Goal: Information Seeking & Learning: Learn about a topic

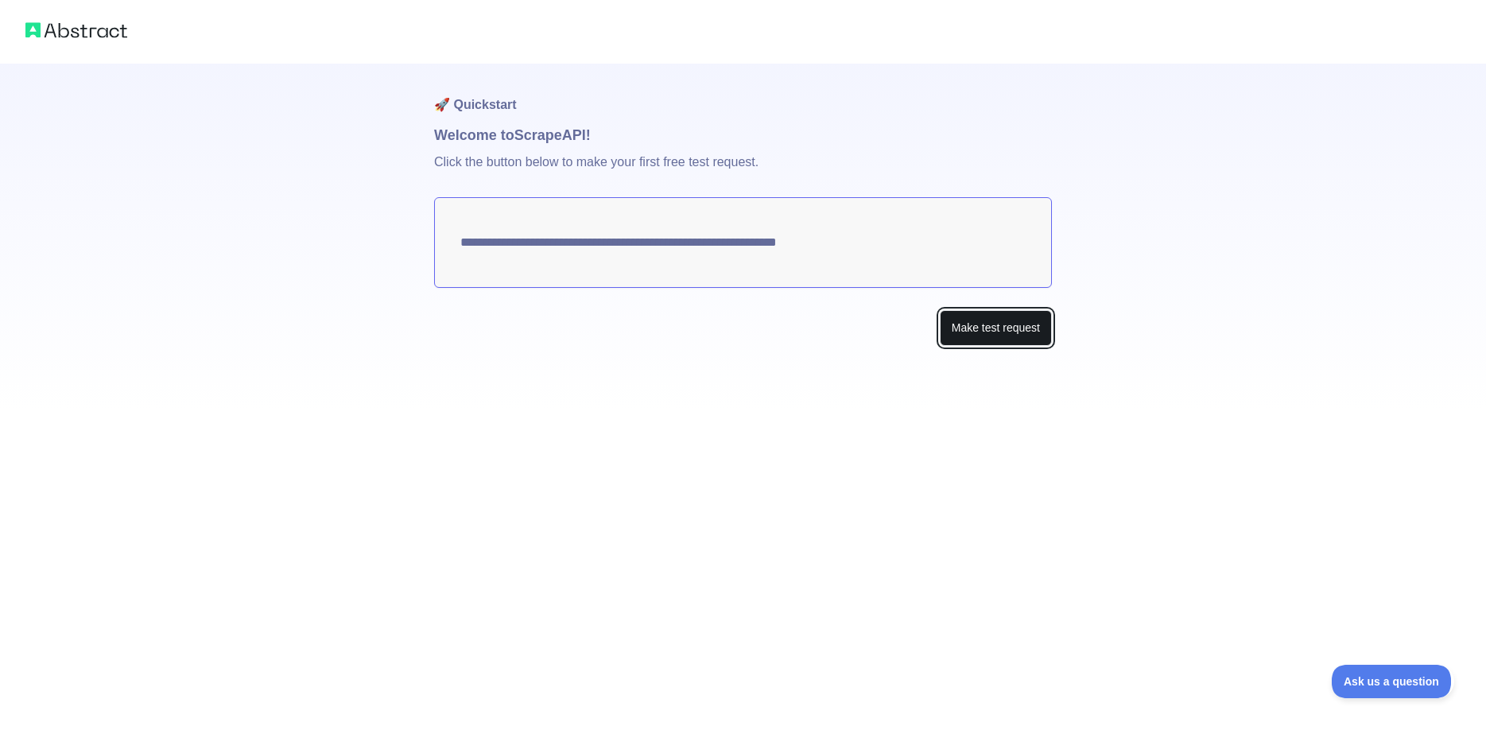
click at [1001, 326] on button "Make test request" at bounding box center [996, 328] width 112 height 36
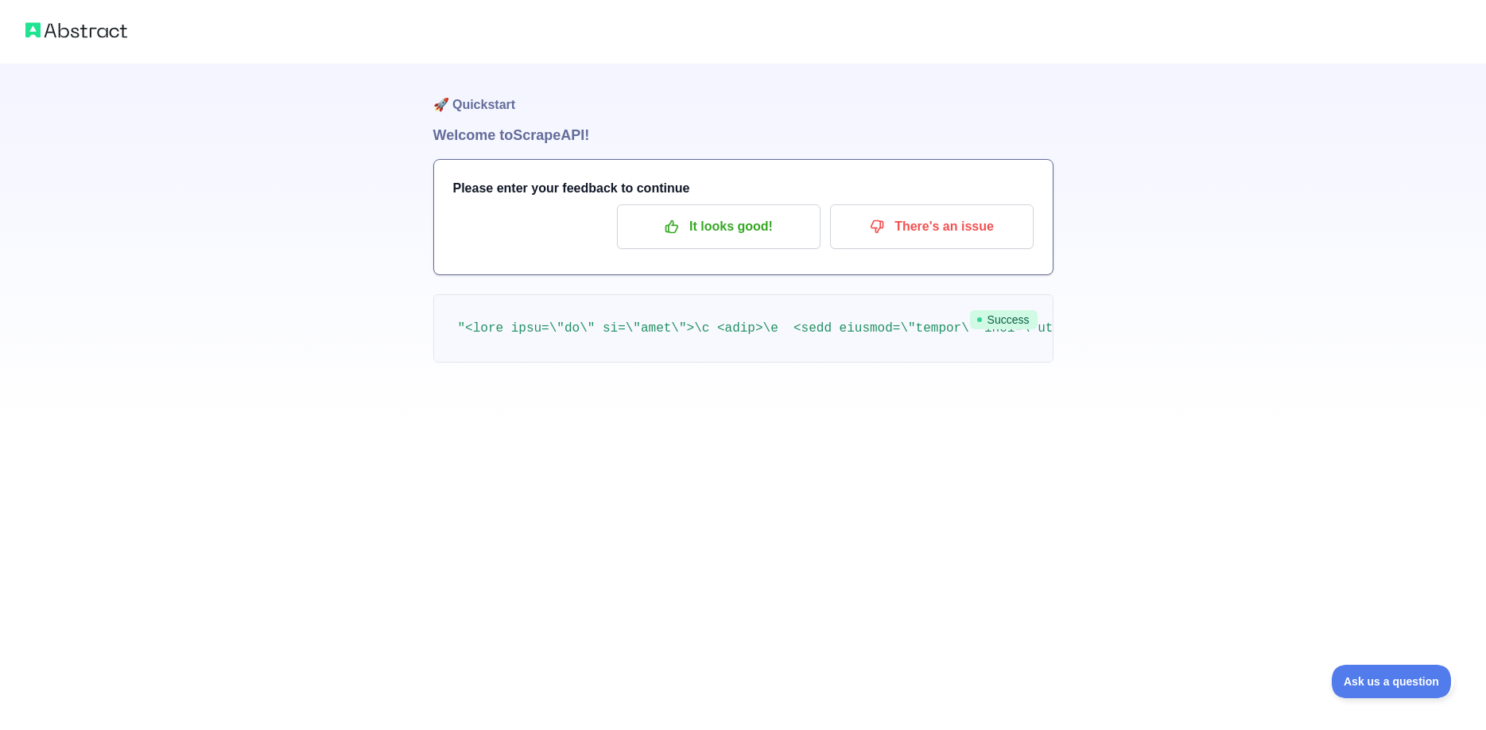
click at [1122, 566] on div "🚀 Quickstart Welcome to Scrape API! Please enter your feedback to continue It l…" at bounding box center [743, 365] width 1486 height 730
click at [472, 112] on h1 "🚀 Quickstart" at bounding box center [743, 94] width 620 height 60
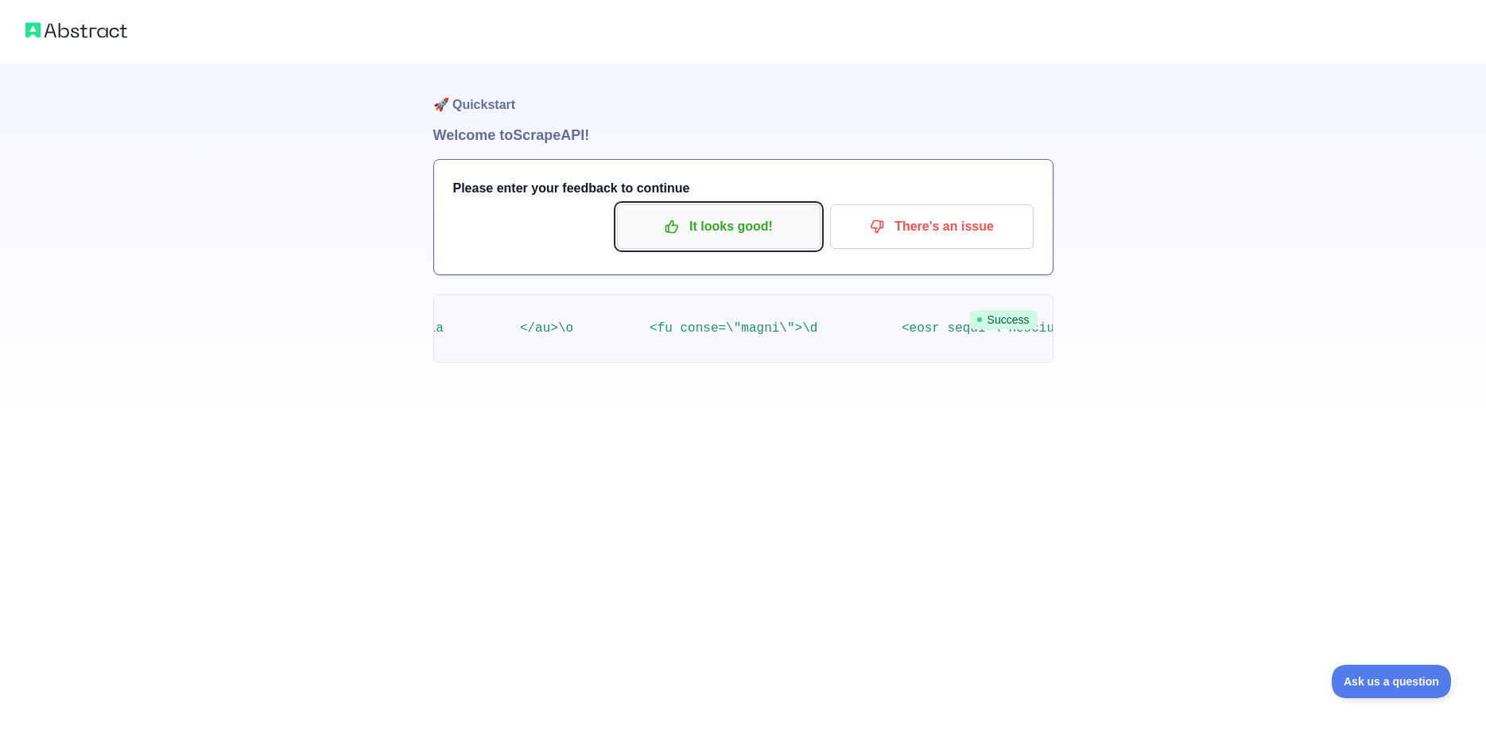
click at [692, 213] on button "It looks good!" at bounding box center [719, 226] width 204 height 45
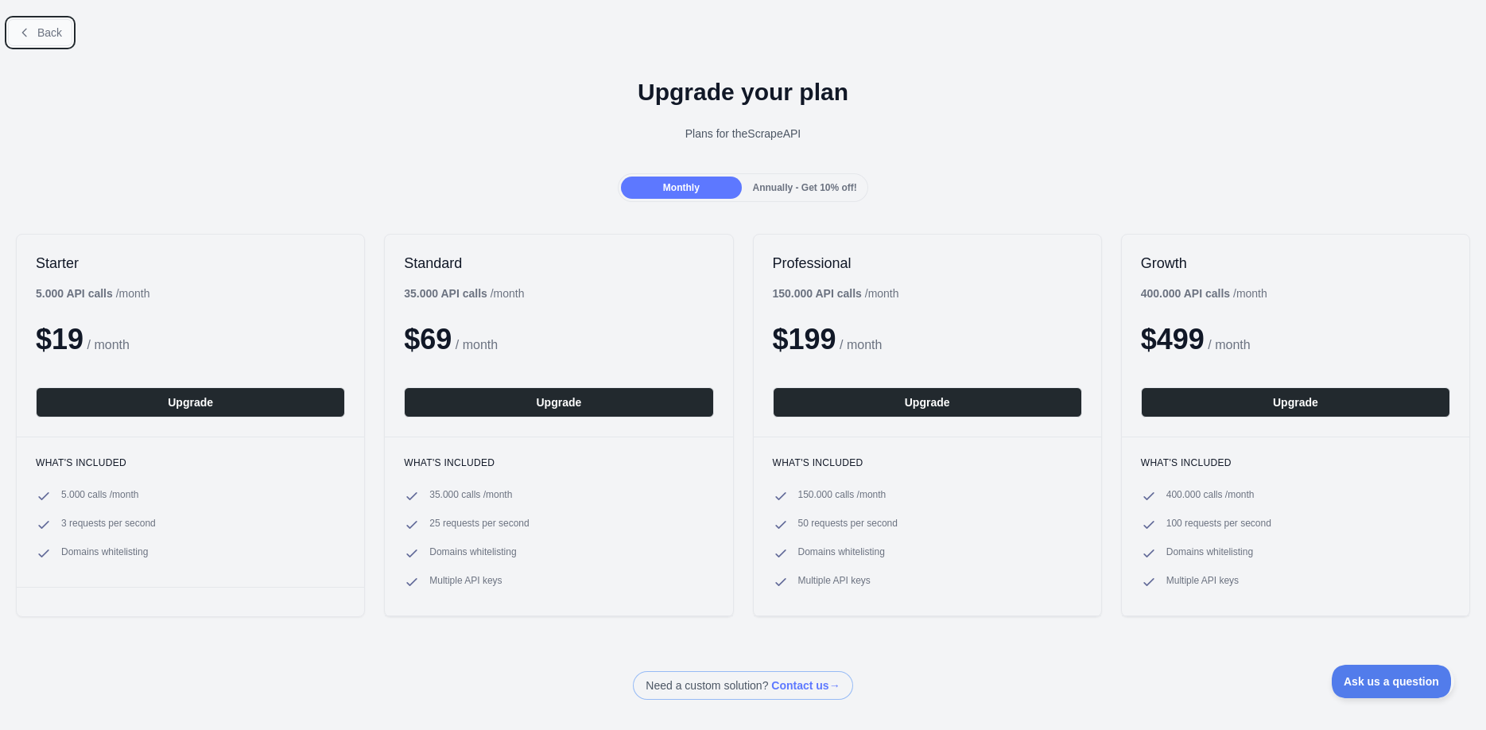
click at [37, 34] on span "Back" at bounding box center [49, 32] width 25 height 13
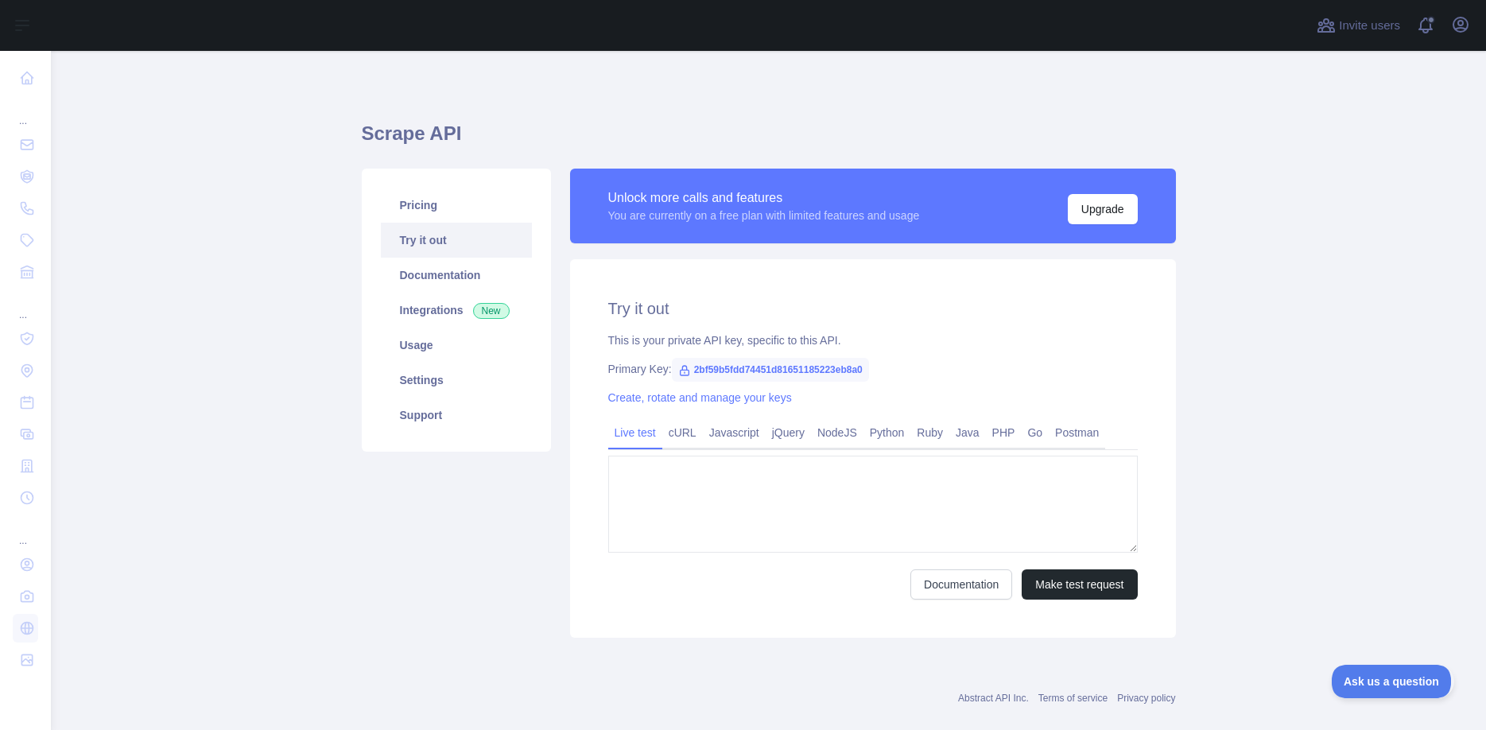
type textarea "**********"
click at [776, 367] on span "2bf59b5fdd74451d81651185223eb8a0" at bounding box center [770, 370] width 197 height 24
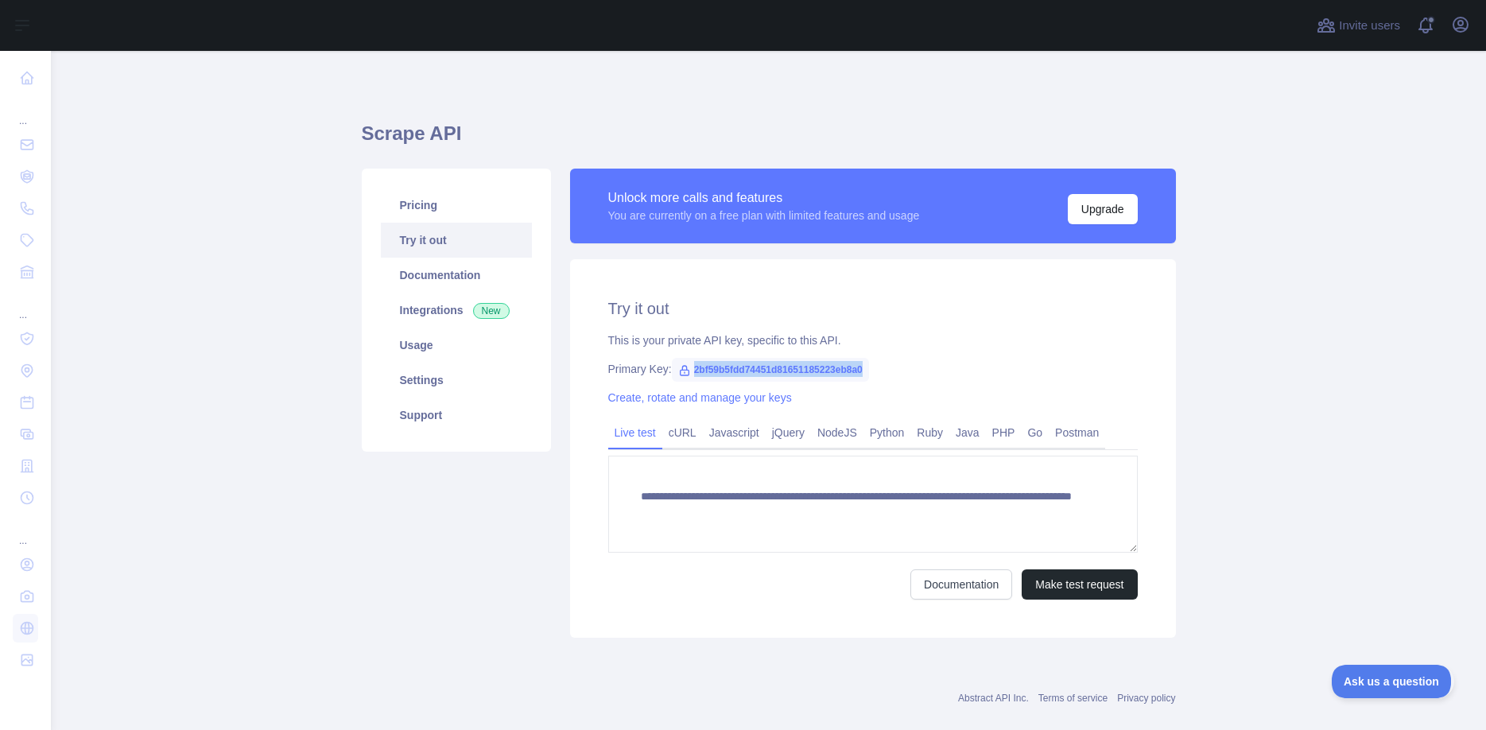
click at [776, 367] on span "2bf59b5fdd74451d81651185223eb8a0" at bounding box center [770, 370] width 197 height 24
copy icon
click at [773, 374] on span "2bf59b5fdd74451d81651185223eb8a0" at bounding box center [770, 370] width 197 height 24
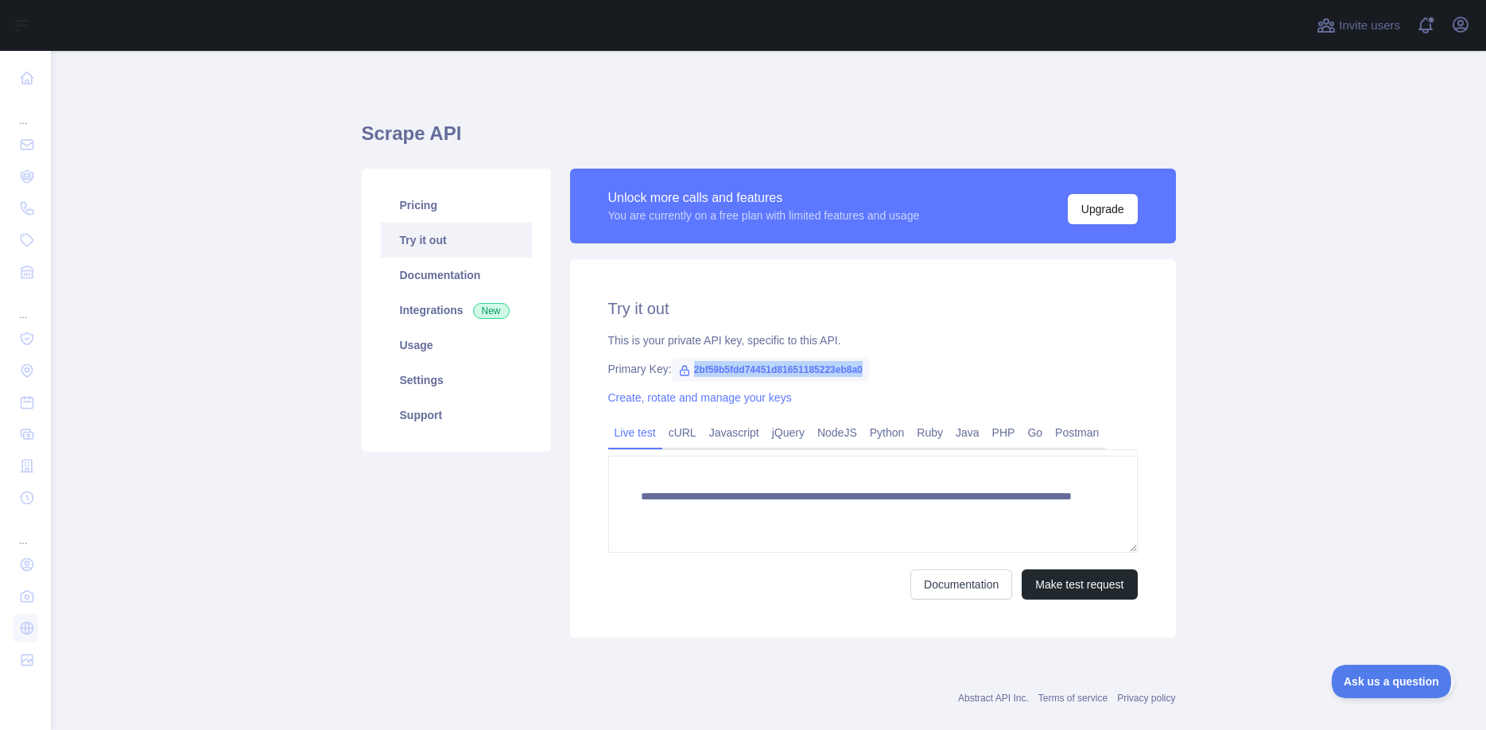
click at [773, 374] on span "2bf59b5fdd74451d81651185223eb8a0" at bounding box center [770, 370] width 197 height 24
copy span "2bf59b5fdd74451d81651185223eb8a0"
click at [864, 441] on link "Python" at bounding box center [888, 432] width 48 height 25
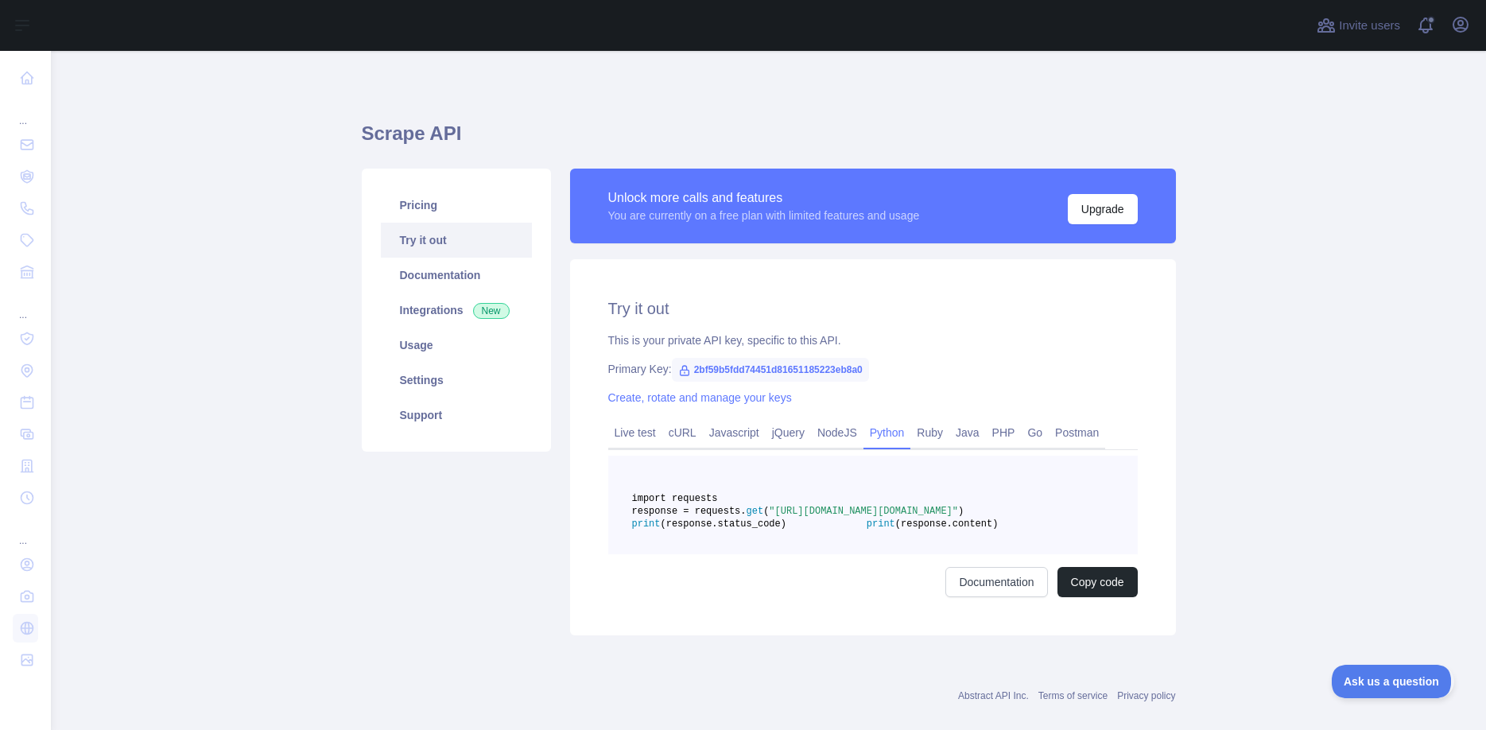
click at [419, 535] on div "Pricing Try it out Documentation Integrations New Usage Settings Support" at bounding box center [456, 402] width 208 height 467
click at [444, 340] on link "Usage" at bounding box center [456, 345] width 151 height 35
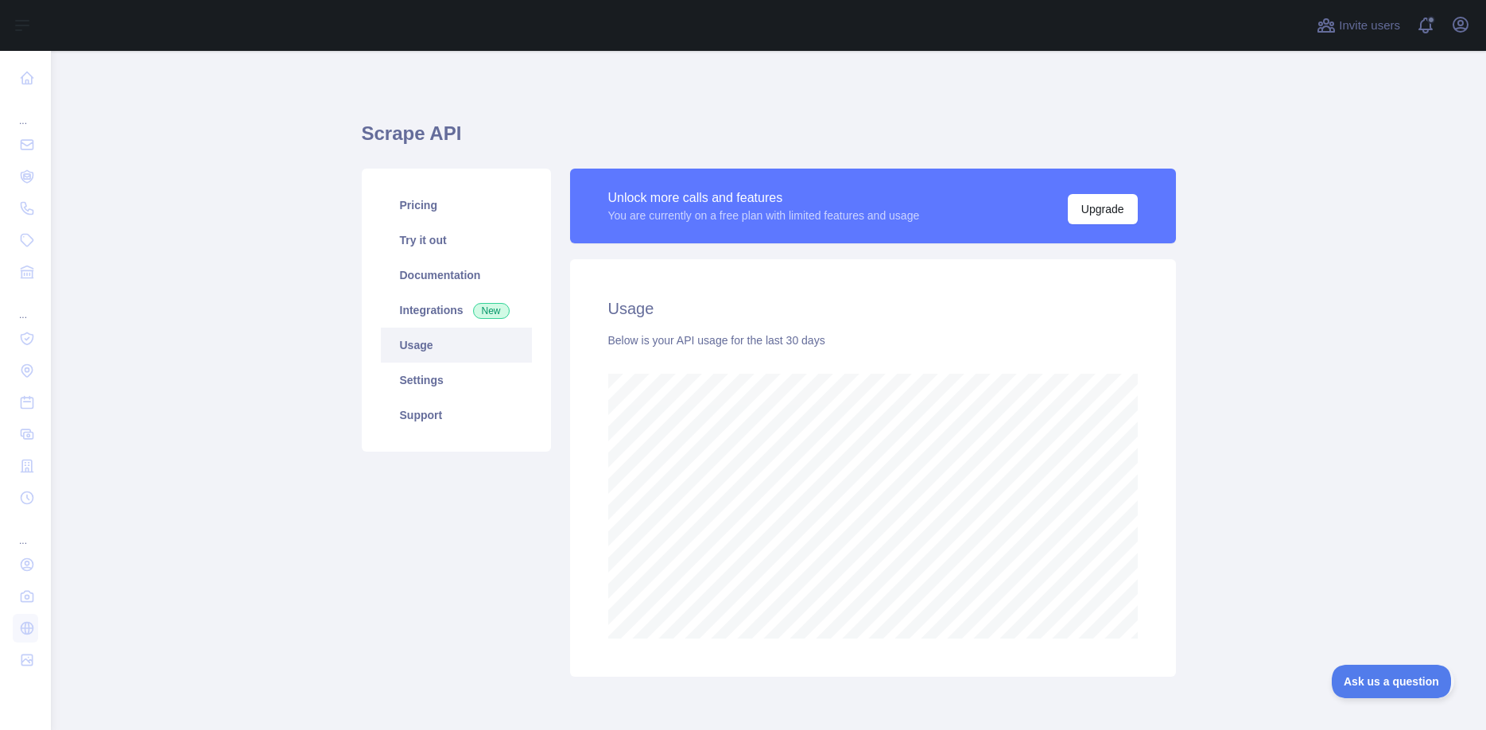
scroll to position [679, 1435]
drag, startPoint x: 720, startPoint y: 344, endPoint x: 862, endPoint y: 341, distance: 142.4
click at [862, 341] on div "Below is your API usage for the last 30 days" at bounding box center [873, 340] width 530 height 16
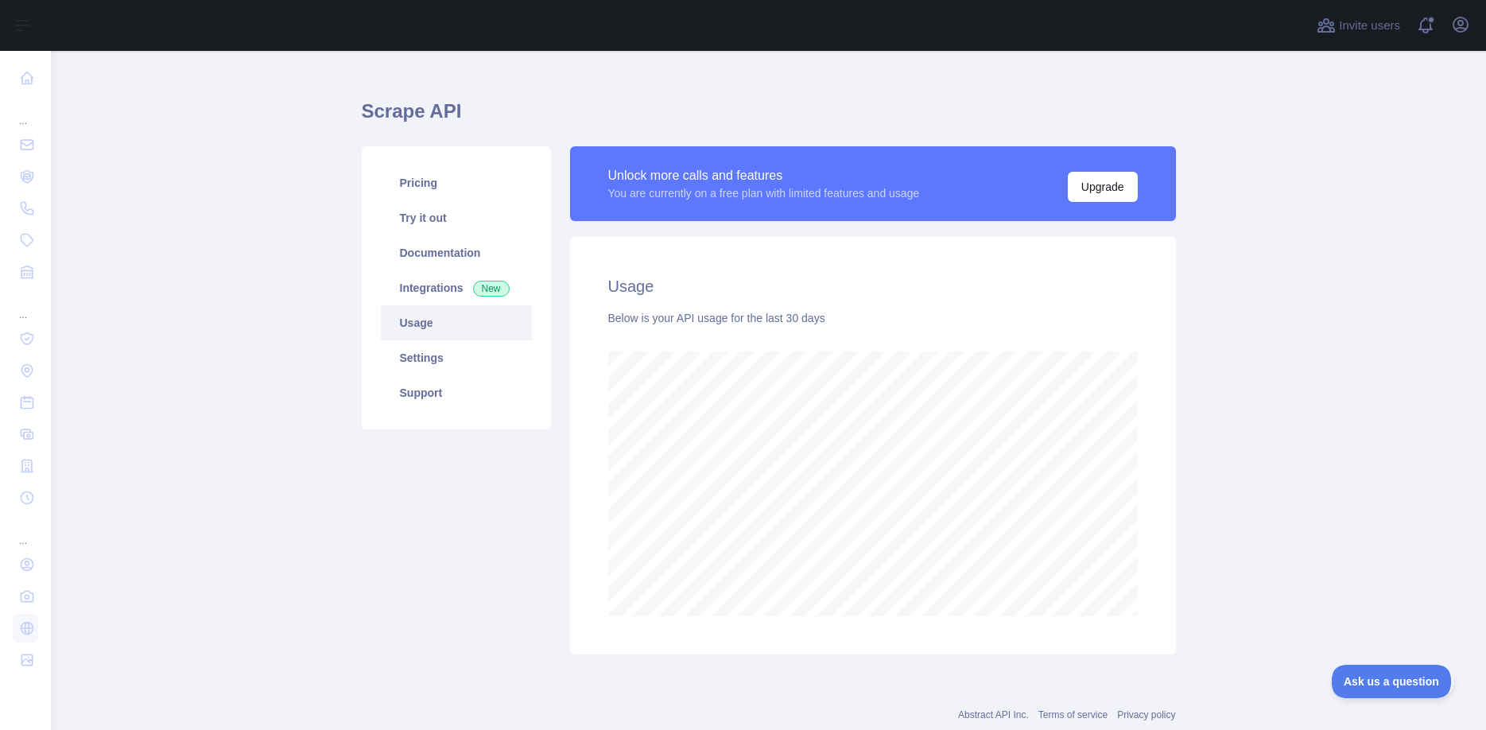
scroll to position [0, 0]
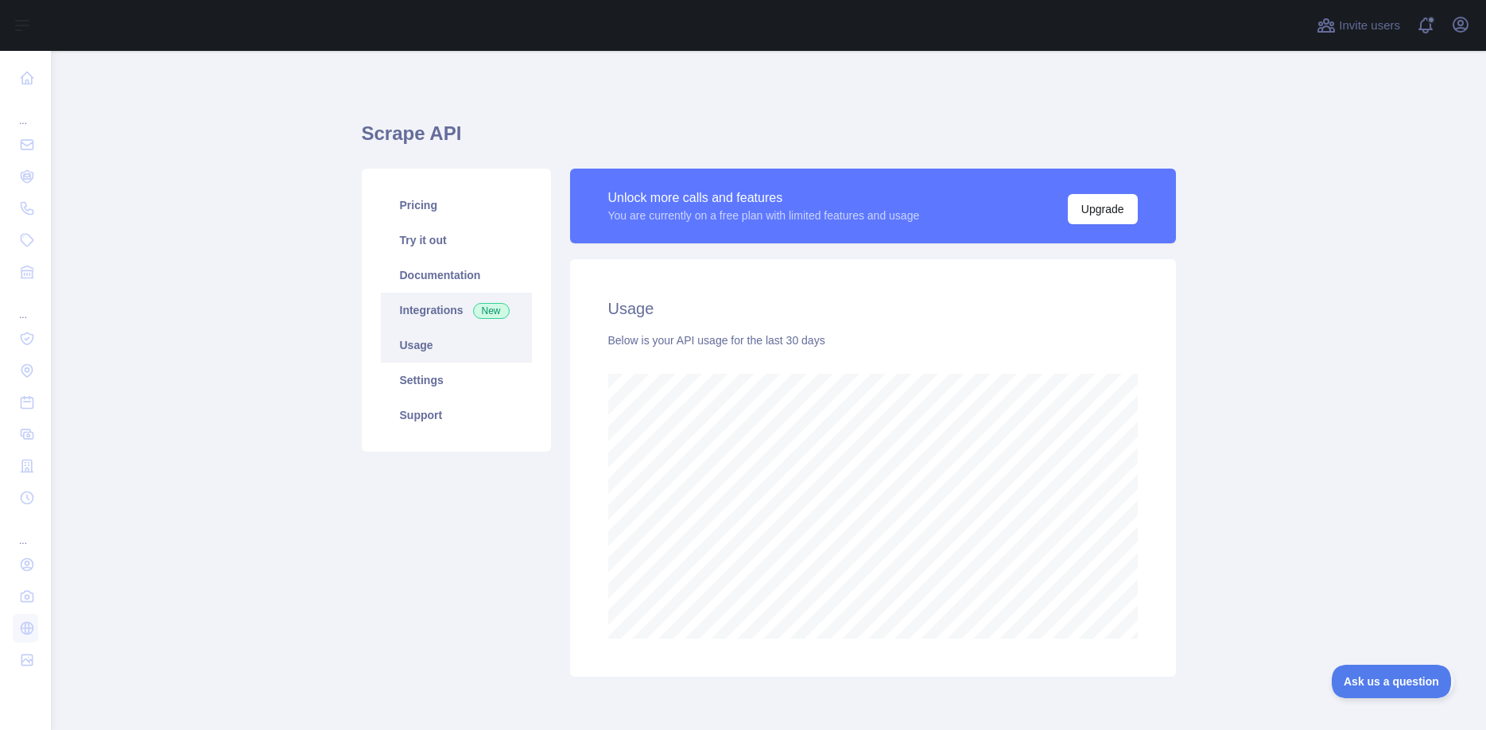
click at [438, 315] on link "Integrations New" at bounding box center [456, 310] width 151 height 35
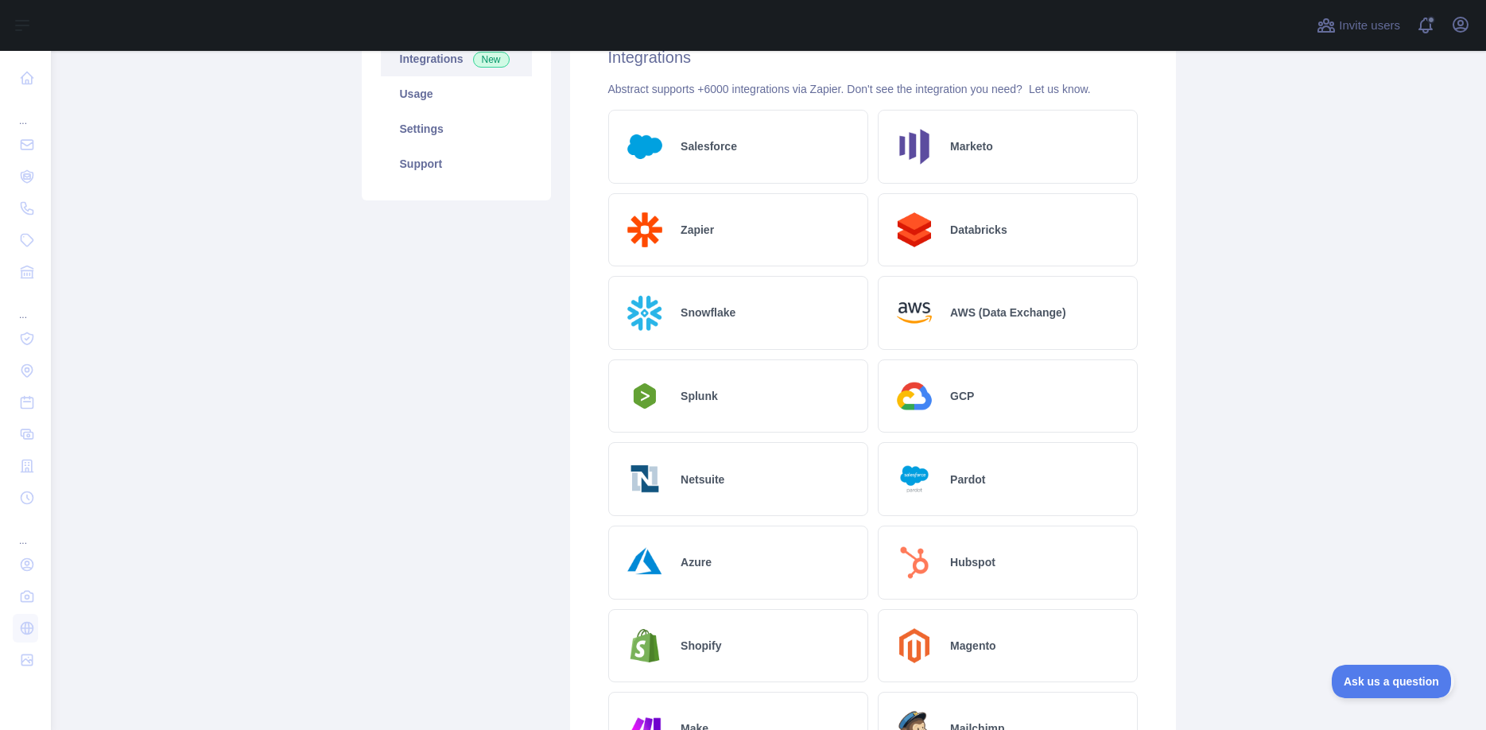
scroll to position [401, 0]
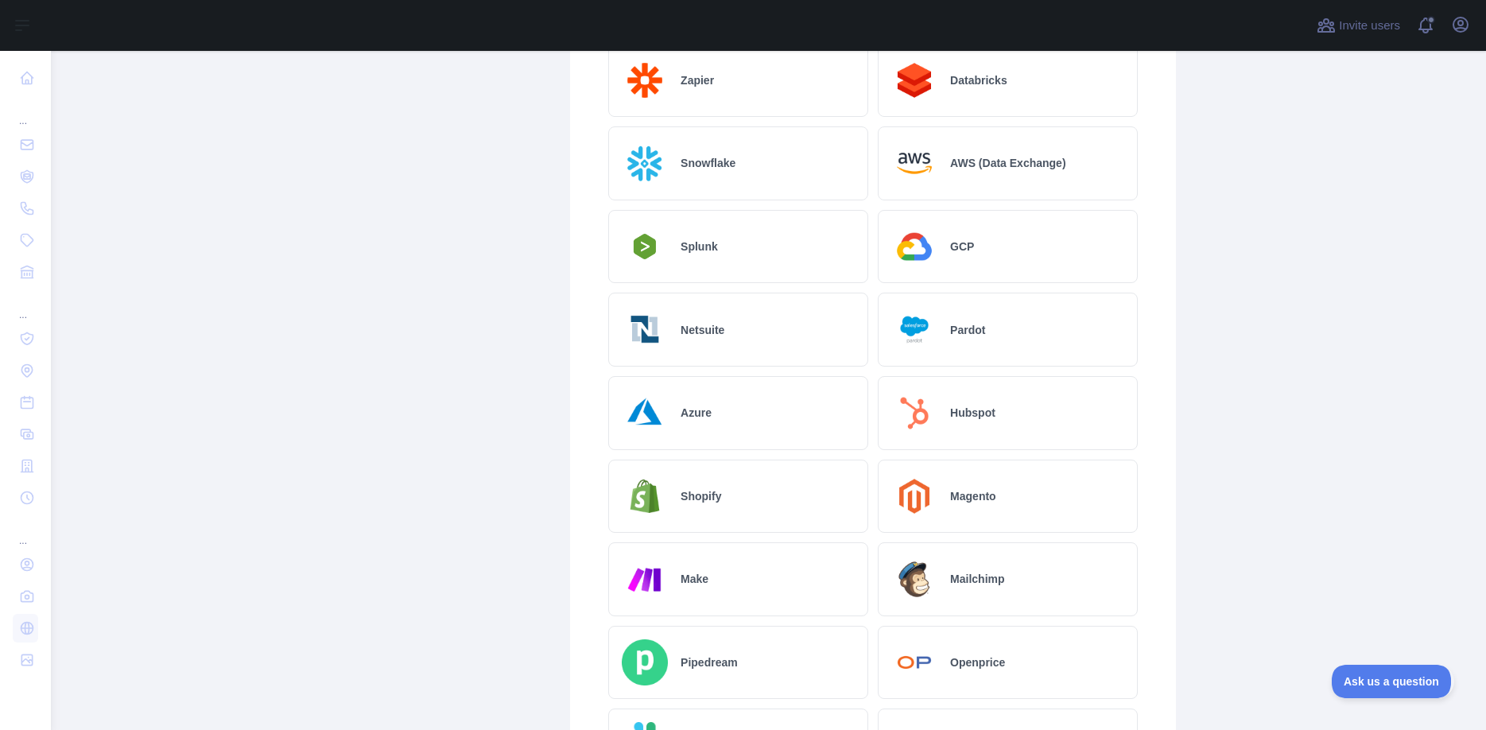
click at [733, 503] on div "Shopify" at bounding box center [738, 497] width 260 height 74
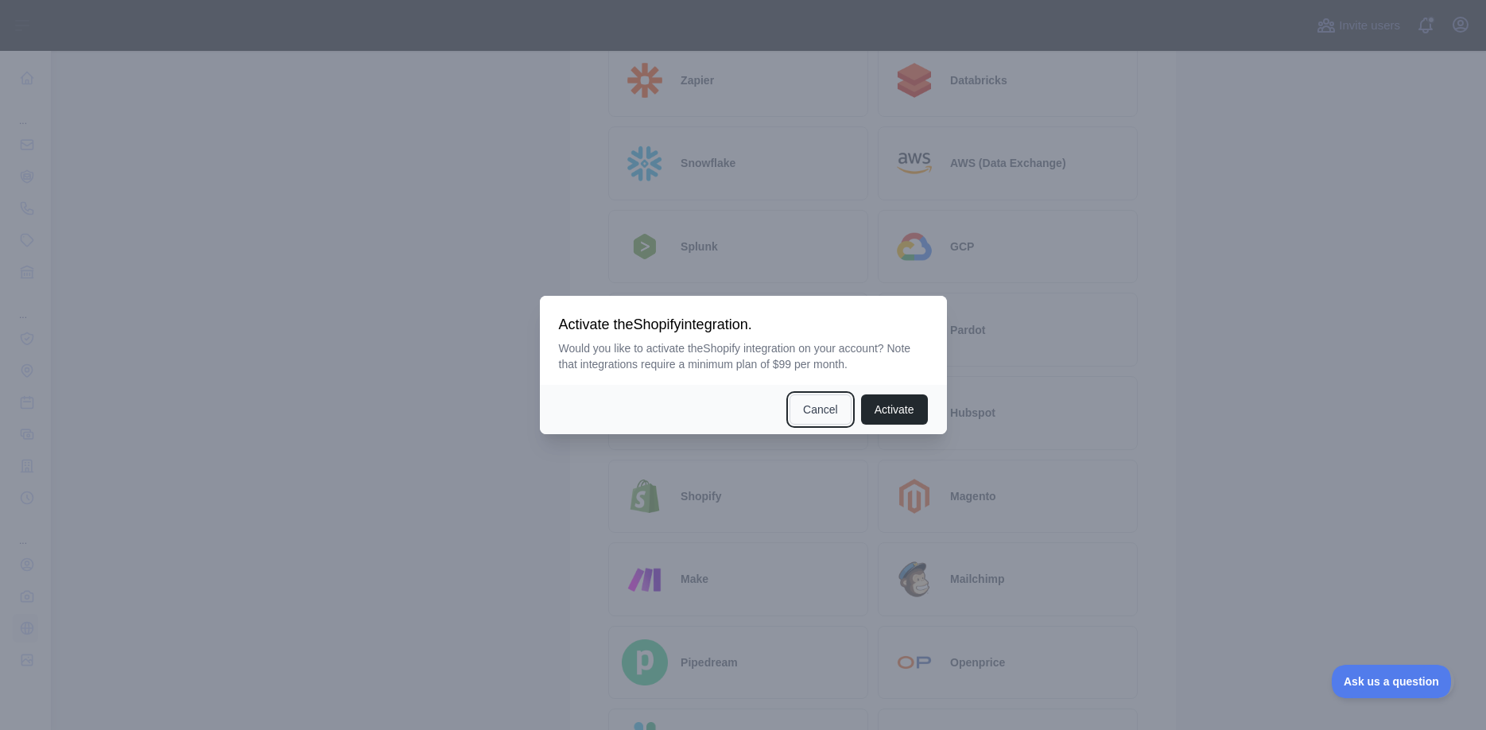
click at [813, 408] on button "Cancel" at bounding box center [821, 409] width 62 height 30
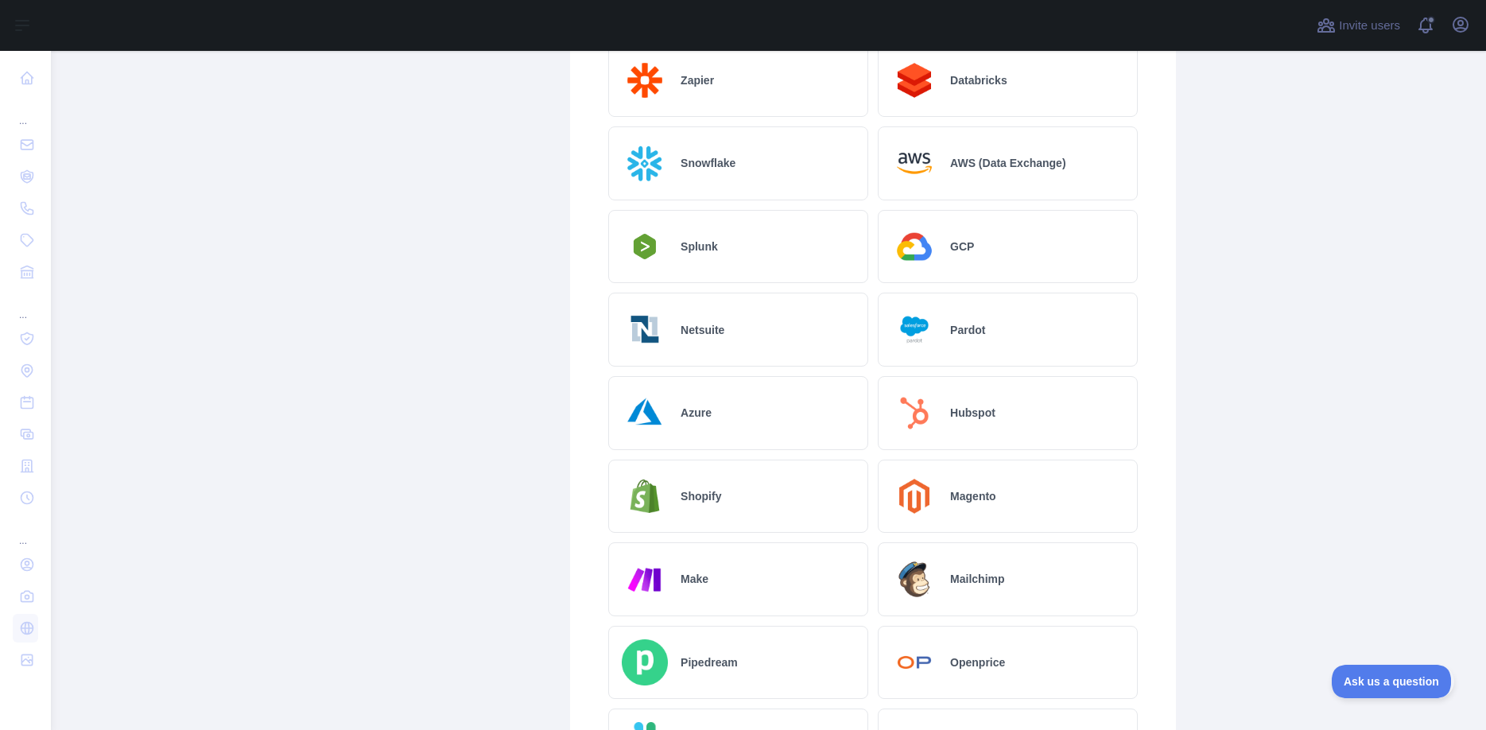
scroll to position [0, 0]
